Goal: Information Seeking & Learning: Stay updated

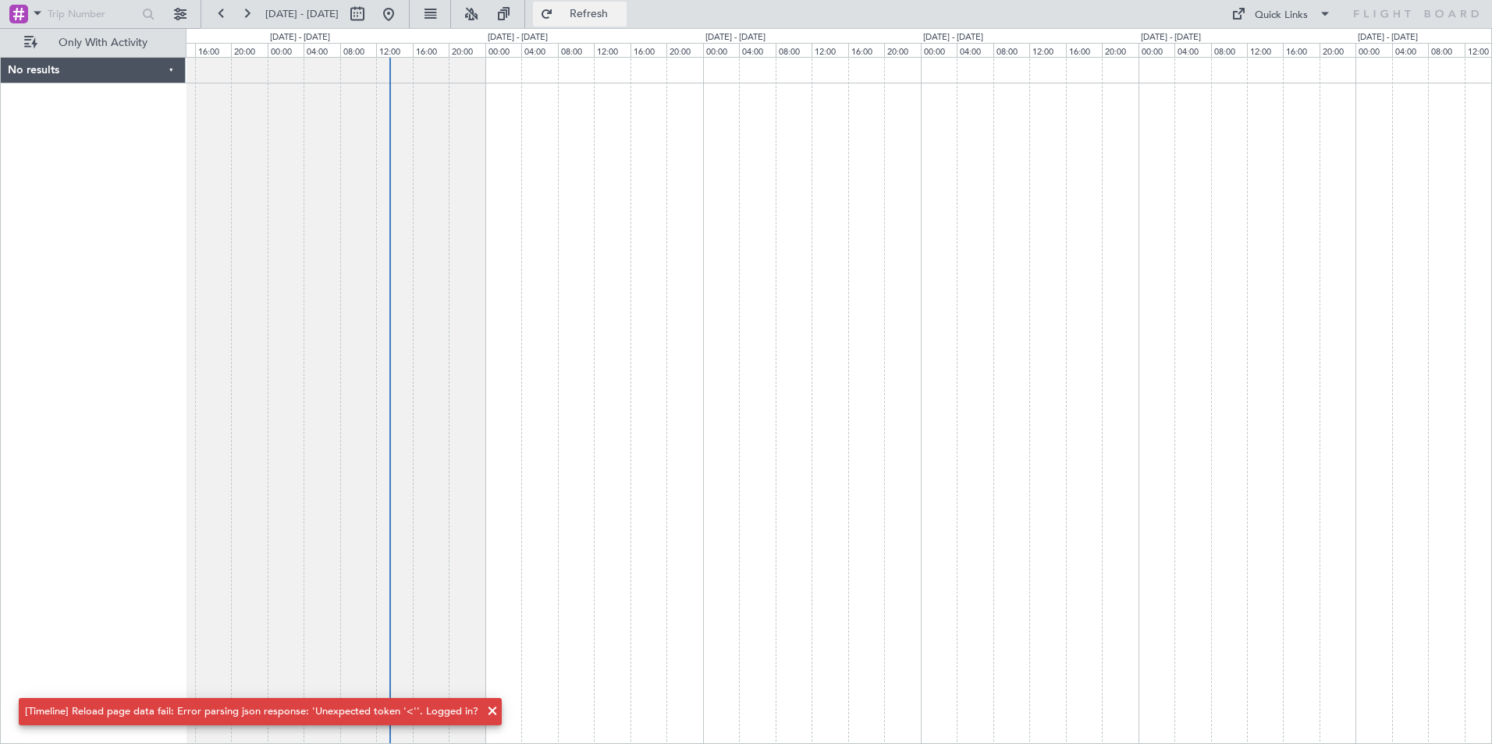
click at [622, 12] on span "Refresh" at bounding box center [589, 14] width 66 height 11
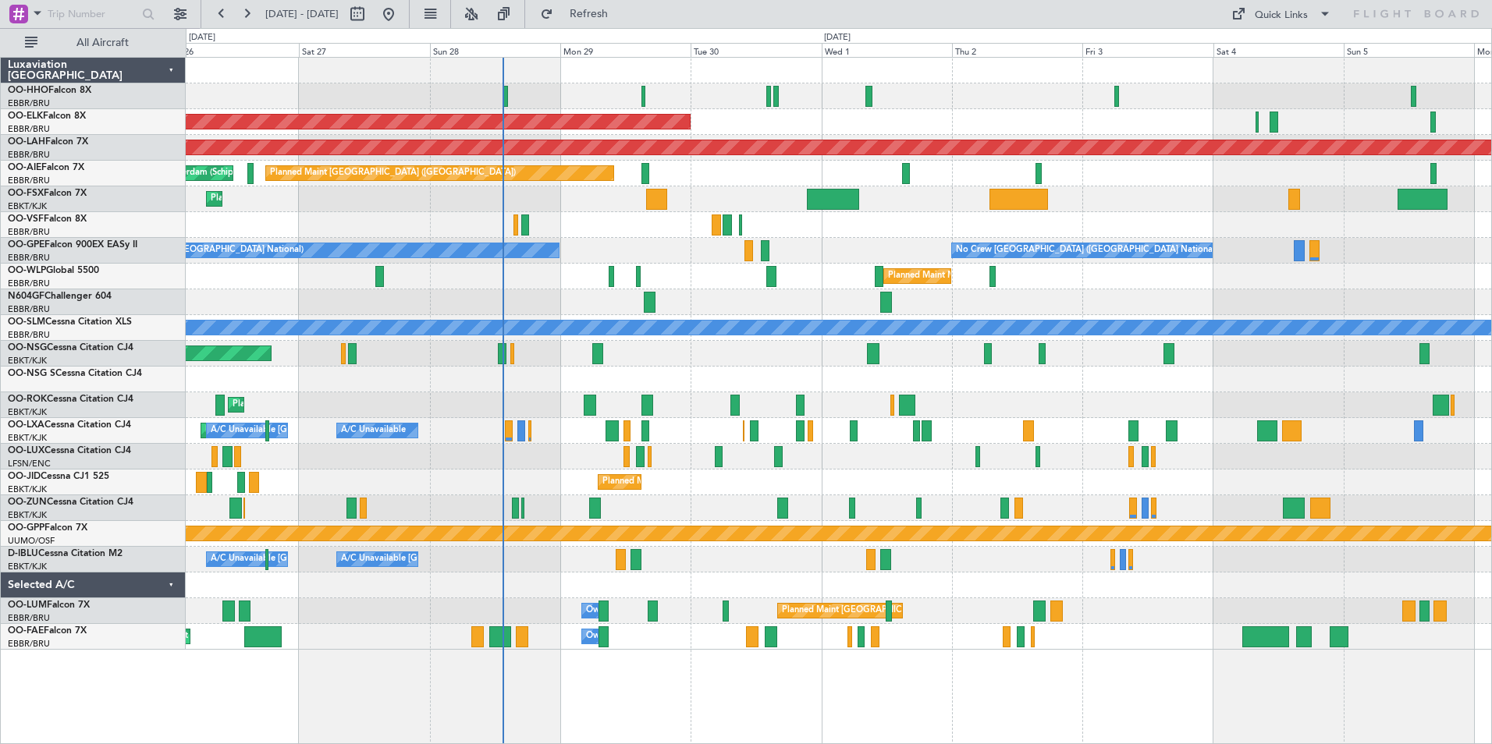
click at [532, 586] on div at bounding box center [838, 586] width 1305 height 26
click at [91, 33] on button "All Aircraft" at bounding box center [93, 42] width 152 height 25
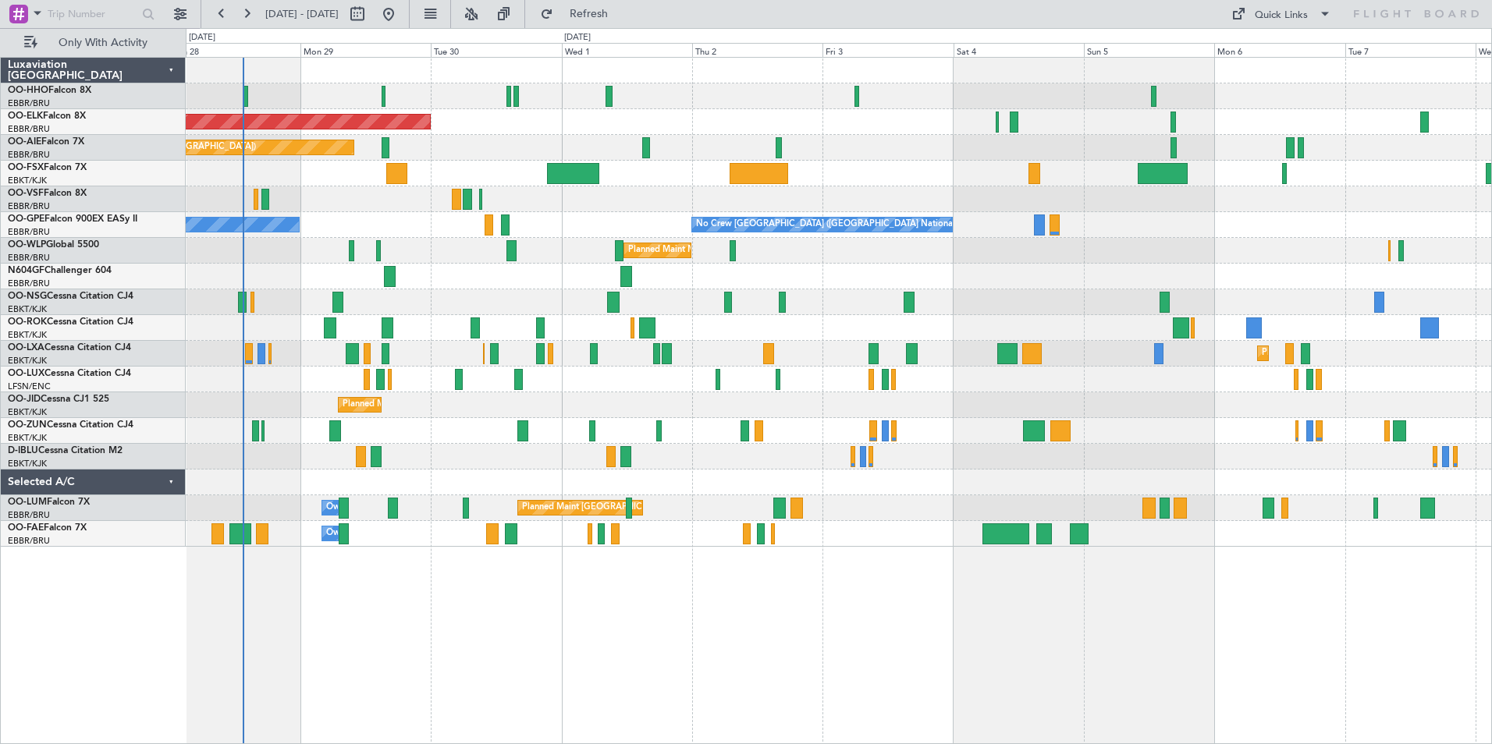
click at [335, 237] on div "Planned Maint Kortrijk-[GEOGRAPHIC_DATA] Planned Maint [GEOGRAPHIC_DATA] ([GEOG…" at bounding box center [838, 302] width 1305 height 489
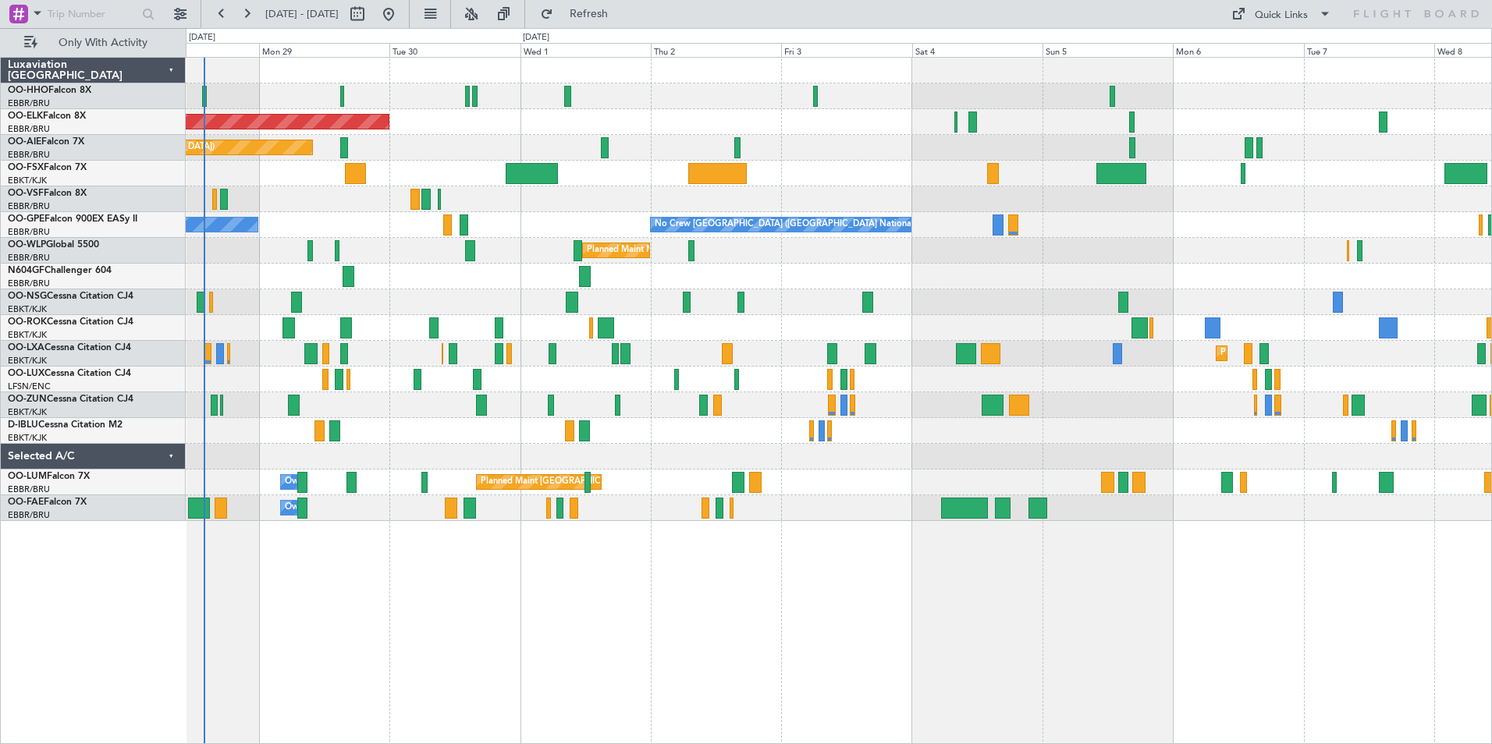
click at [300, 97] on div at bounding box center [838, 96] width 1305 height 26
click at [605, 12] on span "Refresh" at bounding box center [589, 14] width 66 height 11
